Goal: Information Seeking & Learning: Learn about a topic

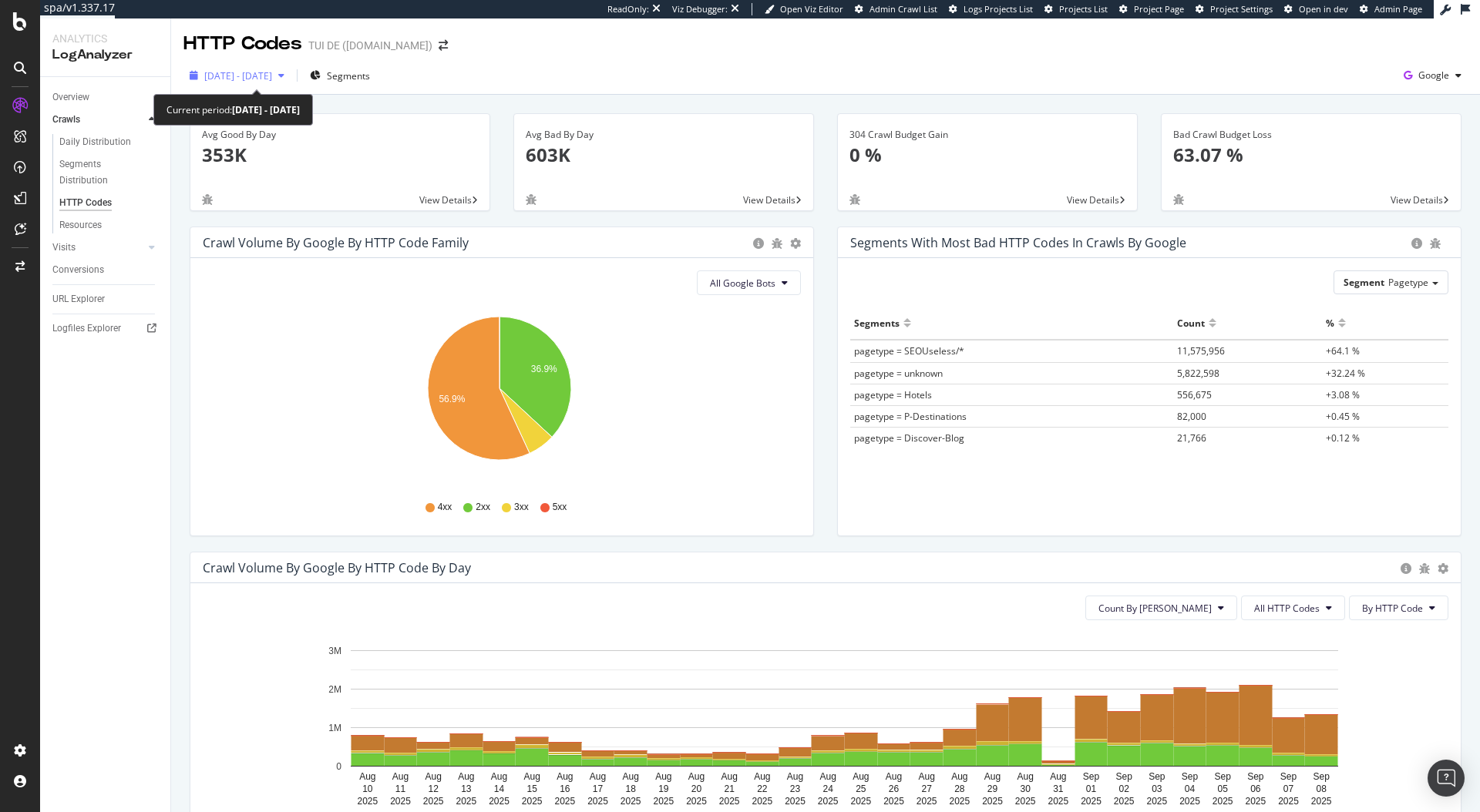
click at [212, 82] on span "[DATE] - [DATE]" at bounding box center [238, 76] width 68 height 13
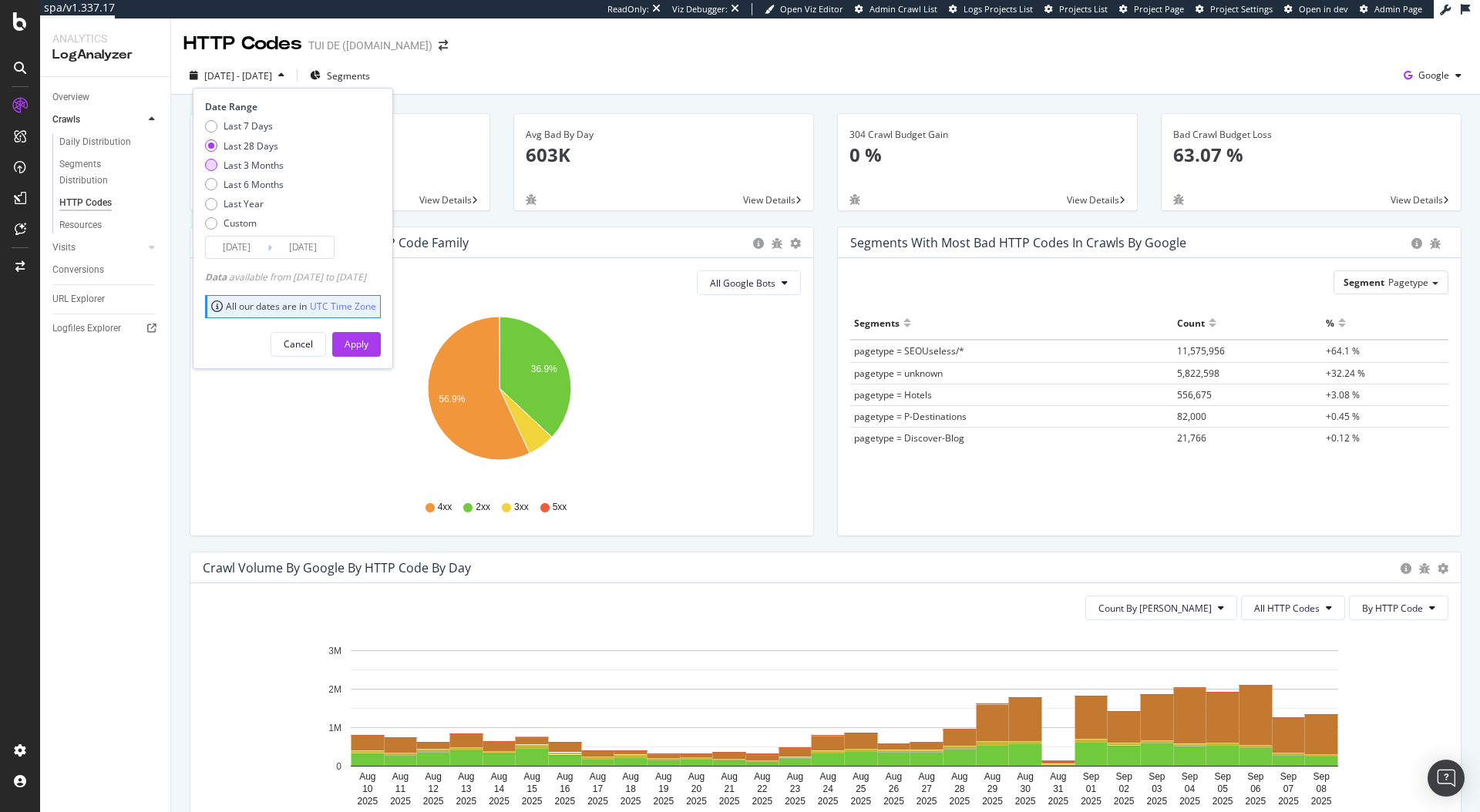
click at [260, 161] on div "Last 3 Months" at bounding box center [254, 164] width 60 height 13
type input "[DATE]"
click at [369, 352] on div "Apply" at bounding box center [357, 344] width 24 height 23
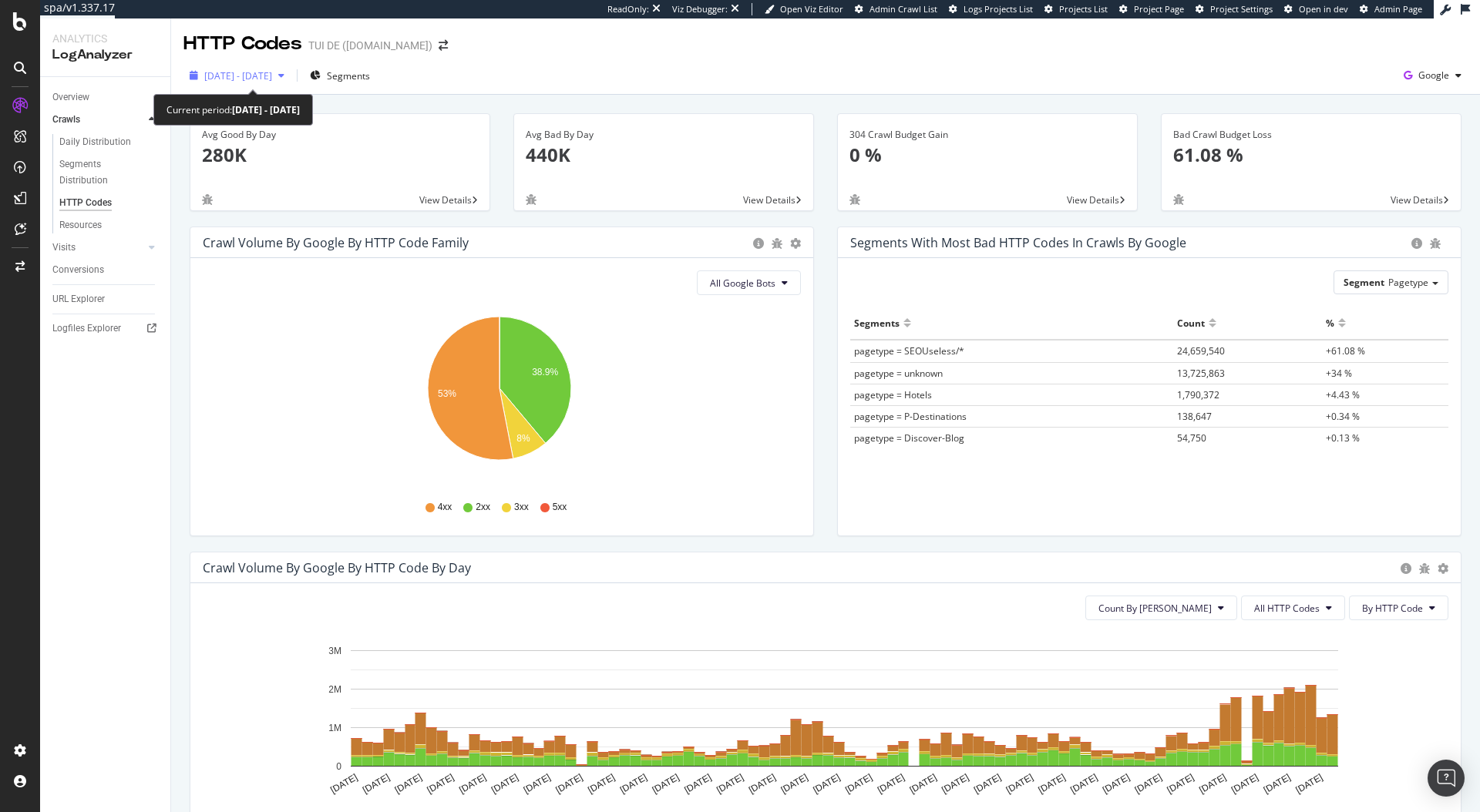
click at [227, 71] on span "[DATE] - [DATE]" at bounding box center [238, 76] width 68 height 13
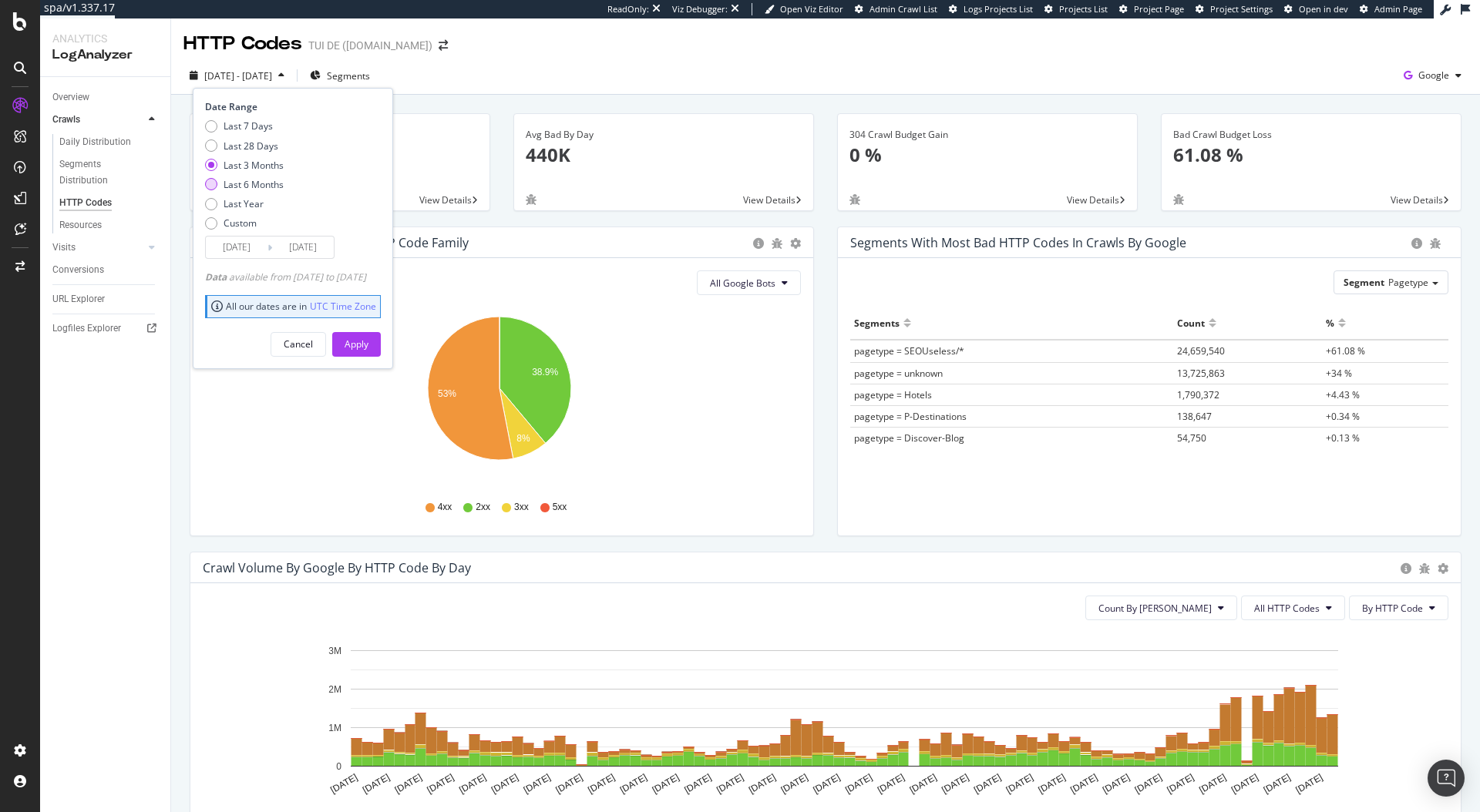
click at [262, 187] on div "Last 6 Months" at bounding box center [254, 184] width 60 height 13
type input "[DATE]"
click at [369, 339] on div "Apply" at bounding box center [357, 344] width 24 height 13
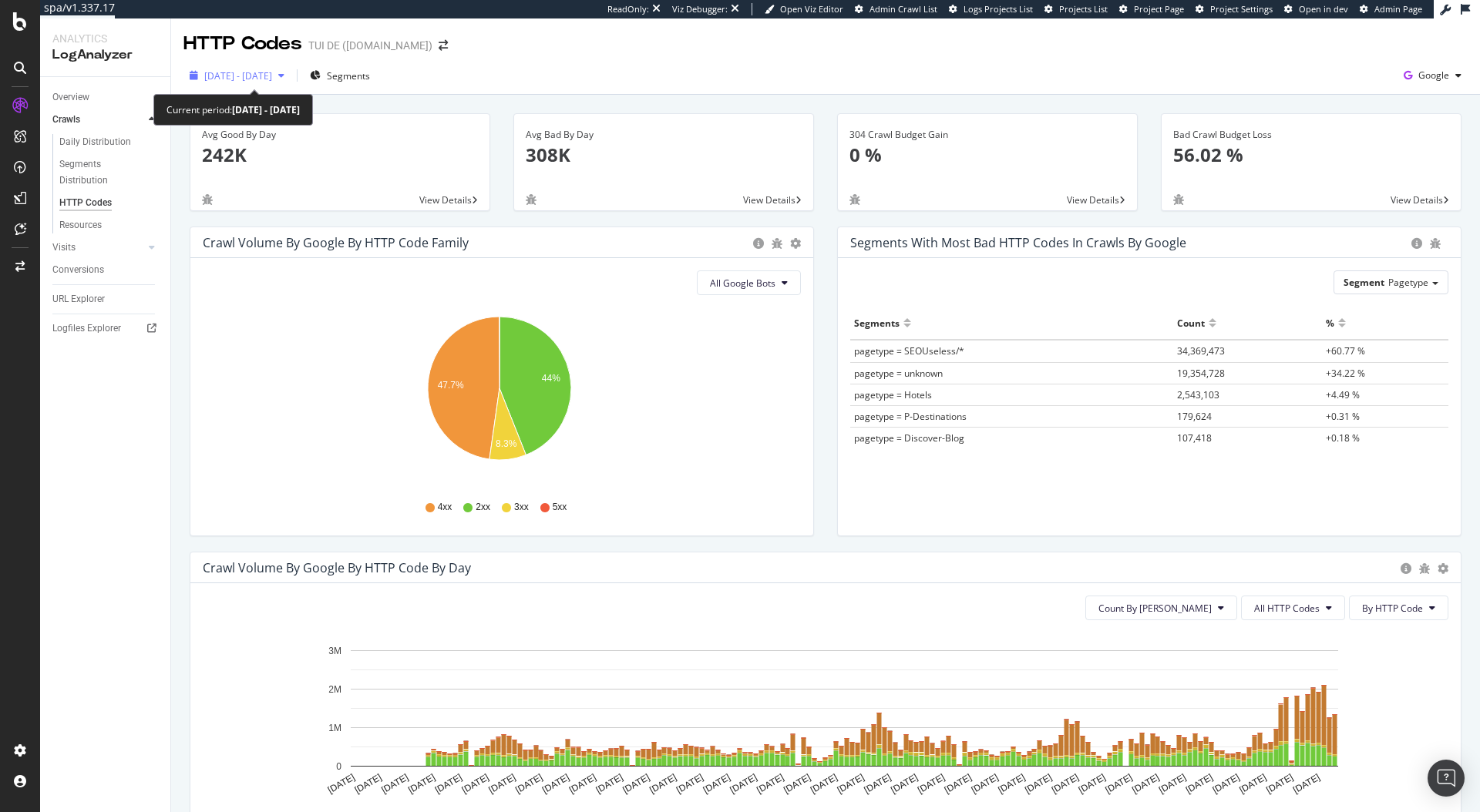
click at [272, 78] on span "[DATE] - [DATE]" at bounding box center [238, 76] width 68 height 13
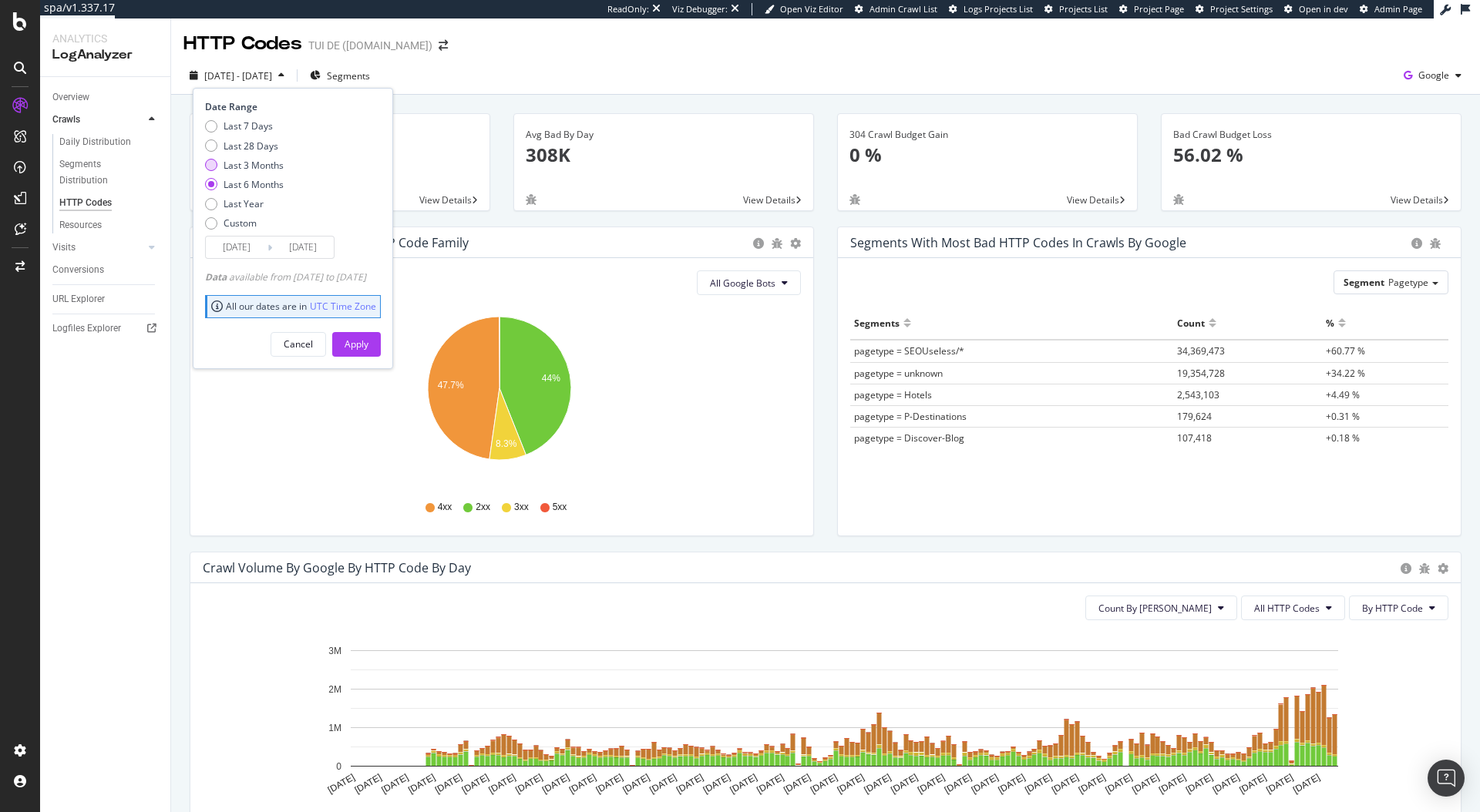
click at [246, 161] on div "Last 3 Months" at bounding box center [254, 164] width 60 height 13
type input "[DATE]"
click at [369, 338] on div "Apply" at bounding box center [357, 344] width 24 height 13
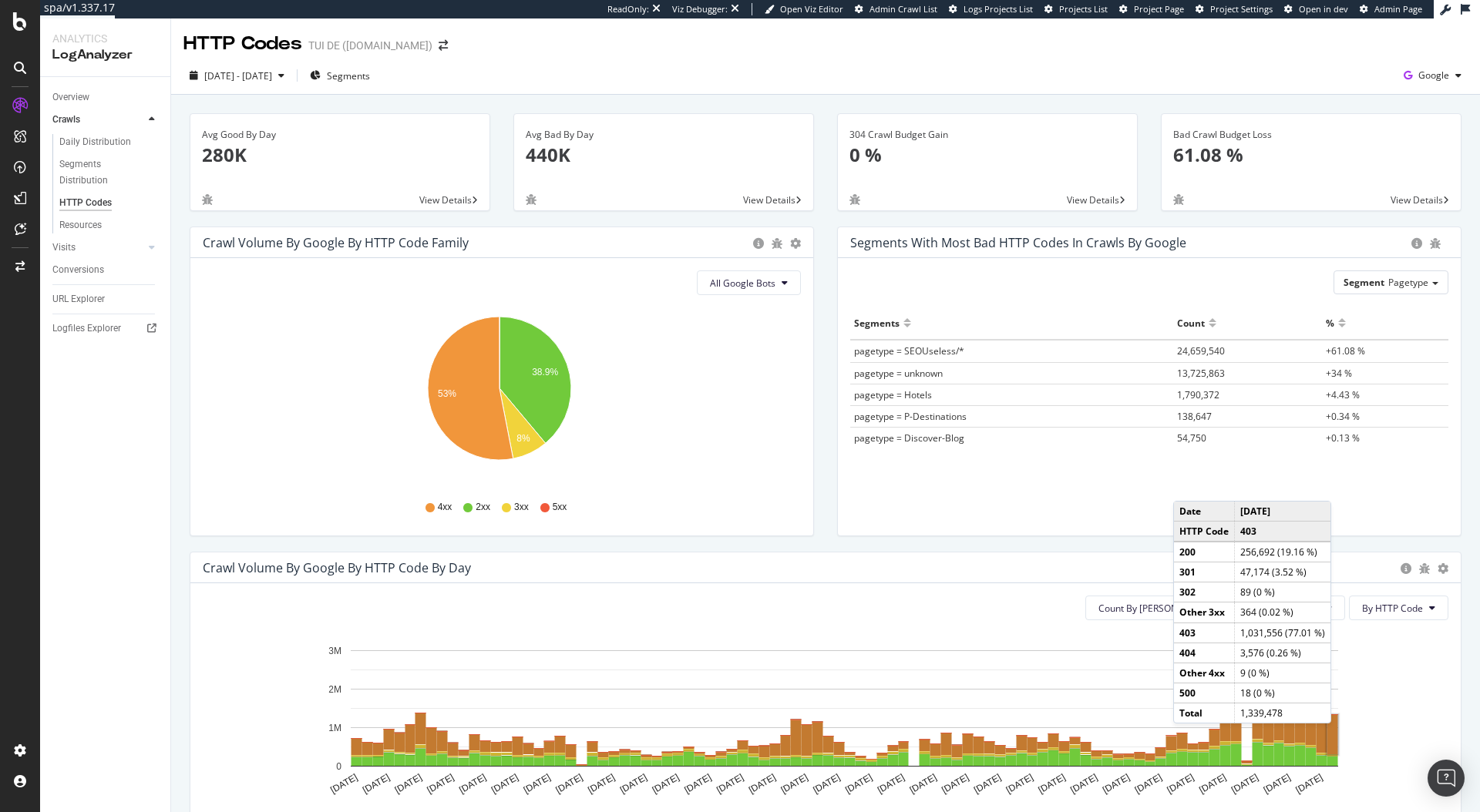
click at [1335, 739] on rect "A chart." at bounding box center [1333, 735] width 11 height 40
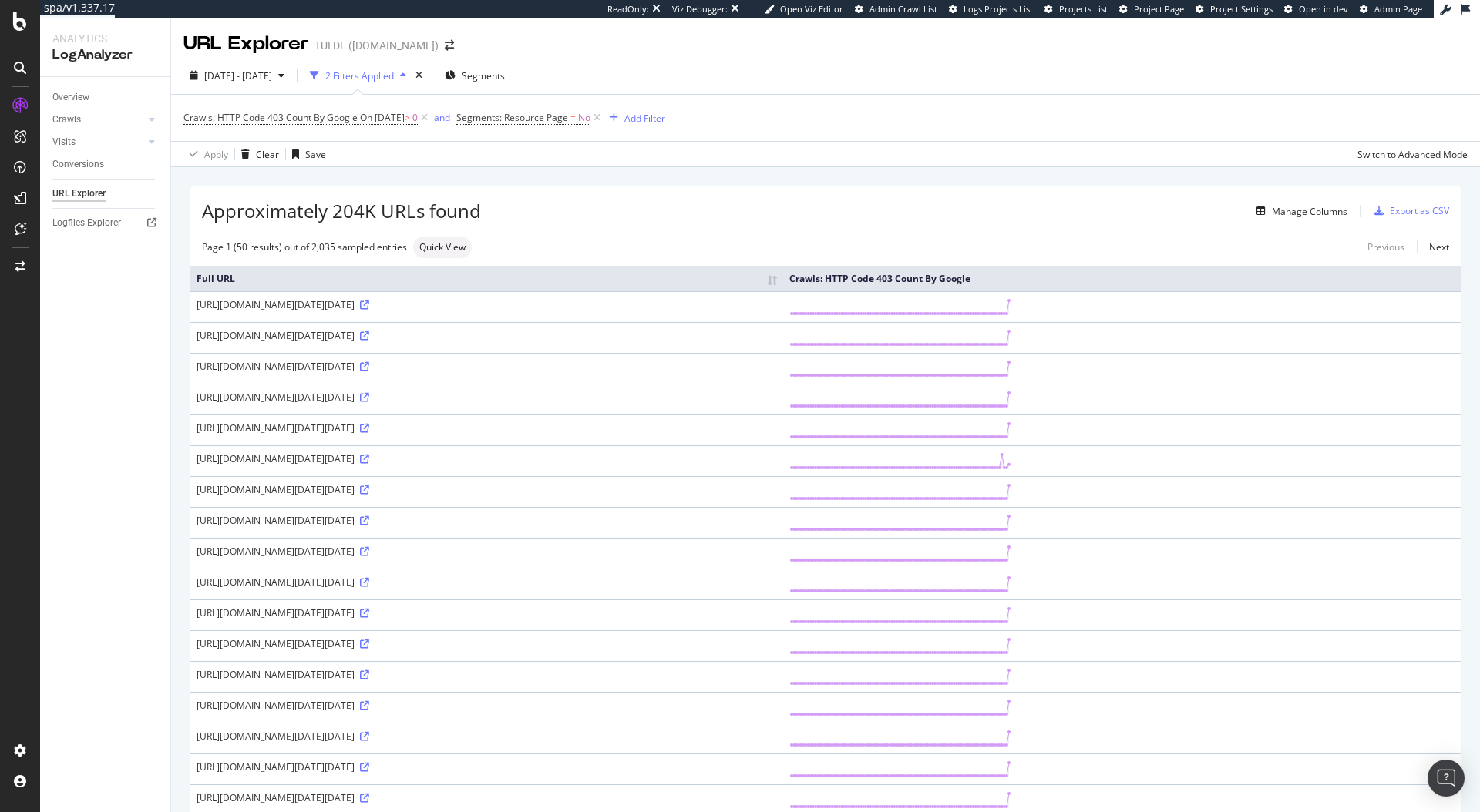
click at [415, 312] on div "[URL][DOMAIN_NAME][DATE][DATE]" at bounding box center [487, 304] width 581 height 13
